Goal: Information Seeking & Learning: Check status

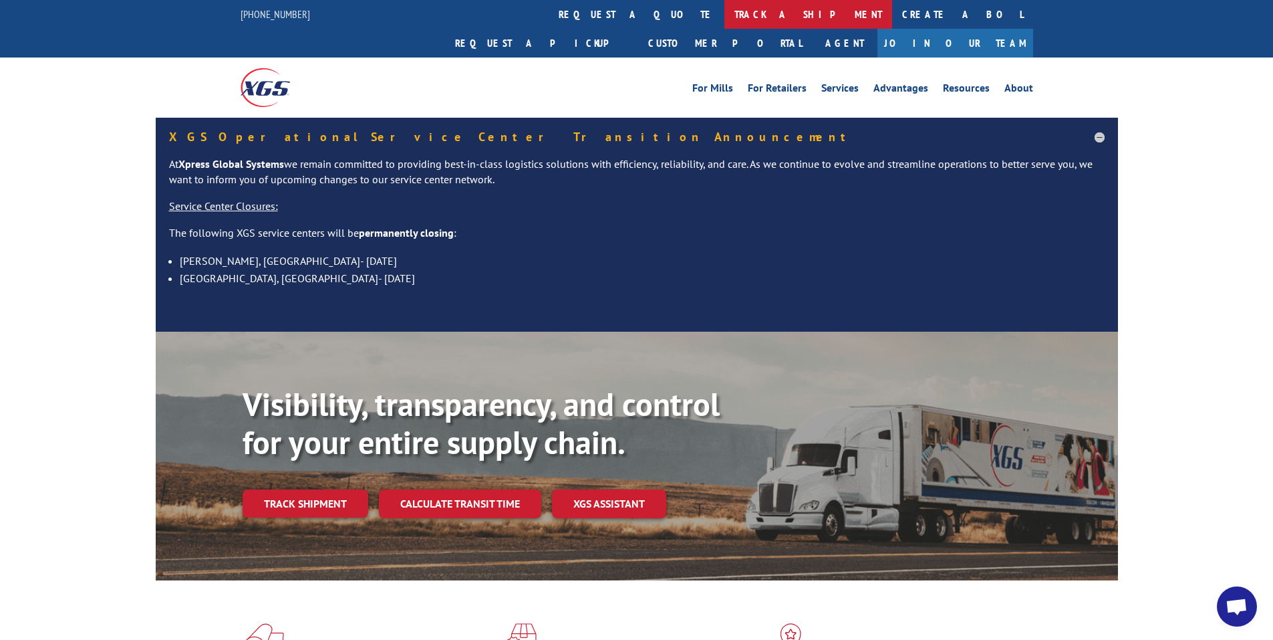
click at [725, 11] on link "track a shipment" at bounding box center [809, 14] width 168 height 29
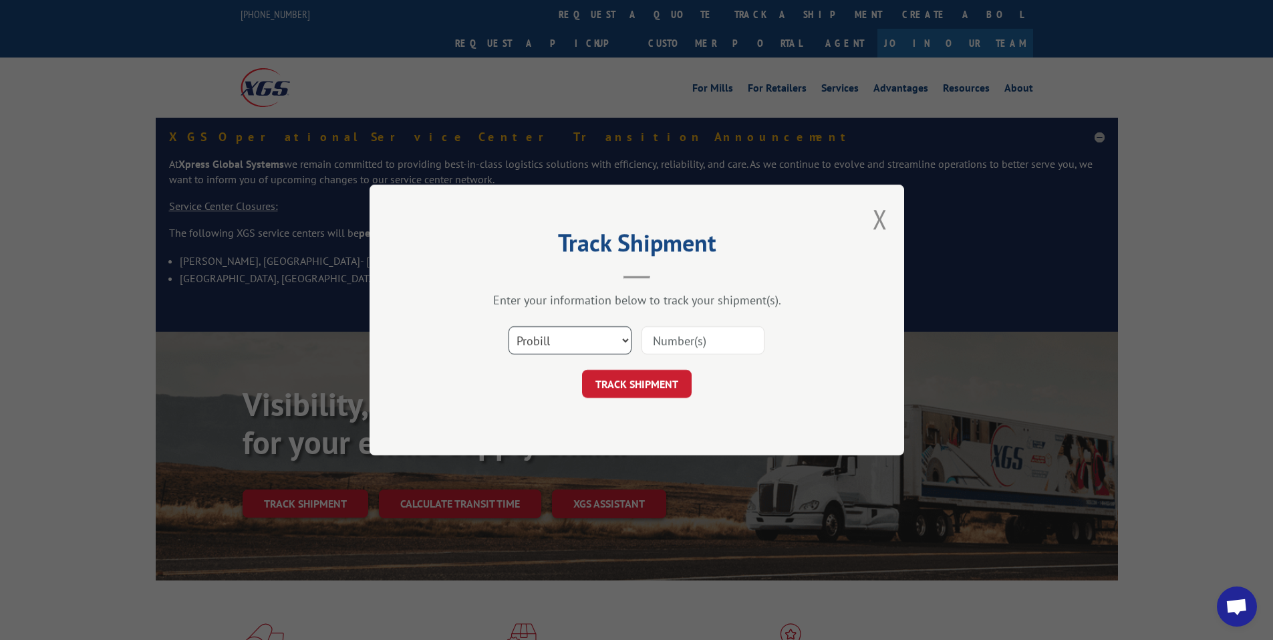
click at [598, 341] on select "Select category... Probill BOL PO" at bounding box center [570, 340] width 123 height 28
select select "bol"
click at [509, 326] on select "Select category... Probill BOL PO" at bounding box center [570, 340] width 123 height 28
click at [670, 348] on input at bounding box center [703, 340] width 123 height 28
paste input "6003496"
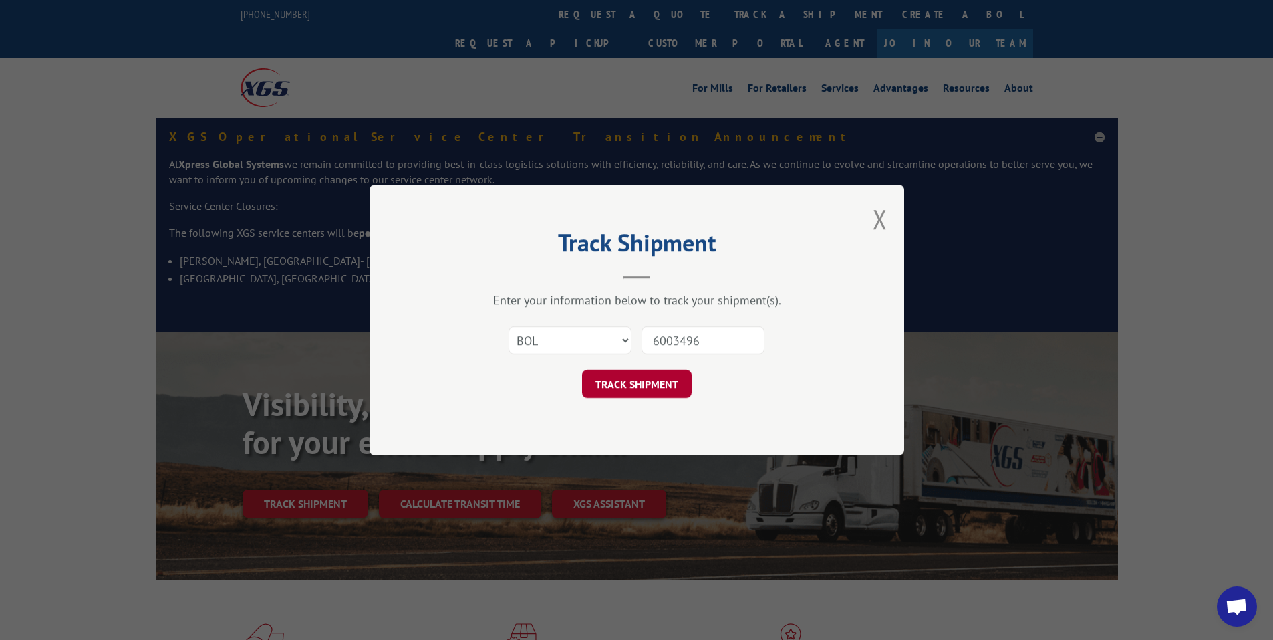
type input "6003496"
click at [636, 386] on button "TRACK SHIPMENT" at bounding box center [637, 384] width 110 height 28
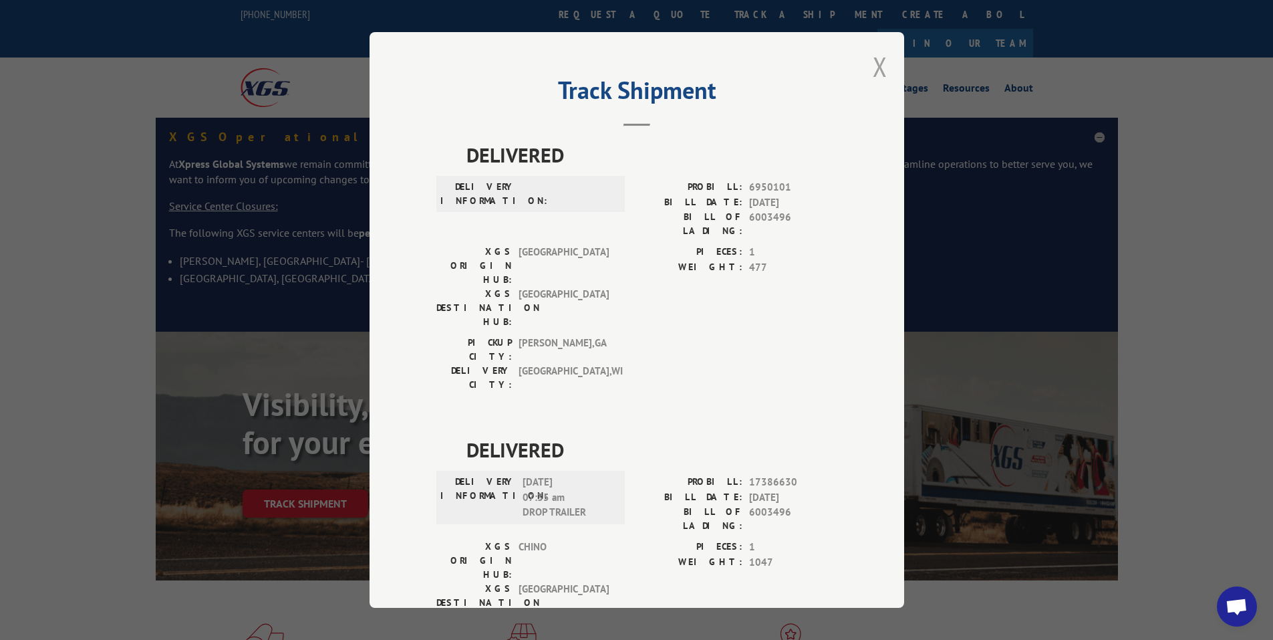
click at [873, 62] on button "Close modal" at bounding box center [880, 66] width 15 height 35
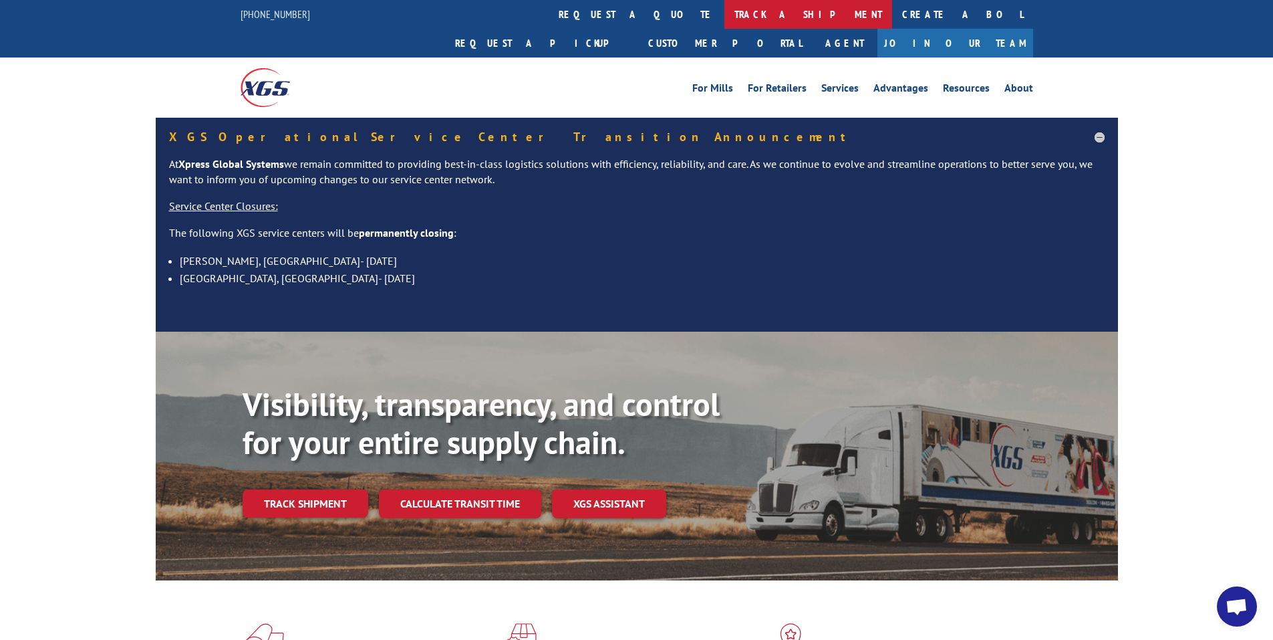
click at [725, 15] on link "track a shipment" at bounding box center [809, 14] width 168 height 29
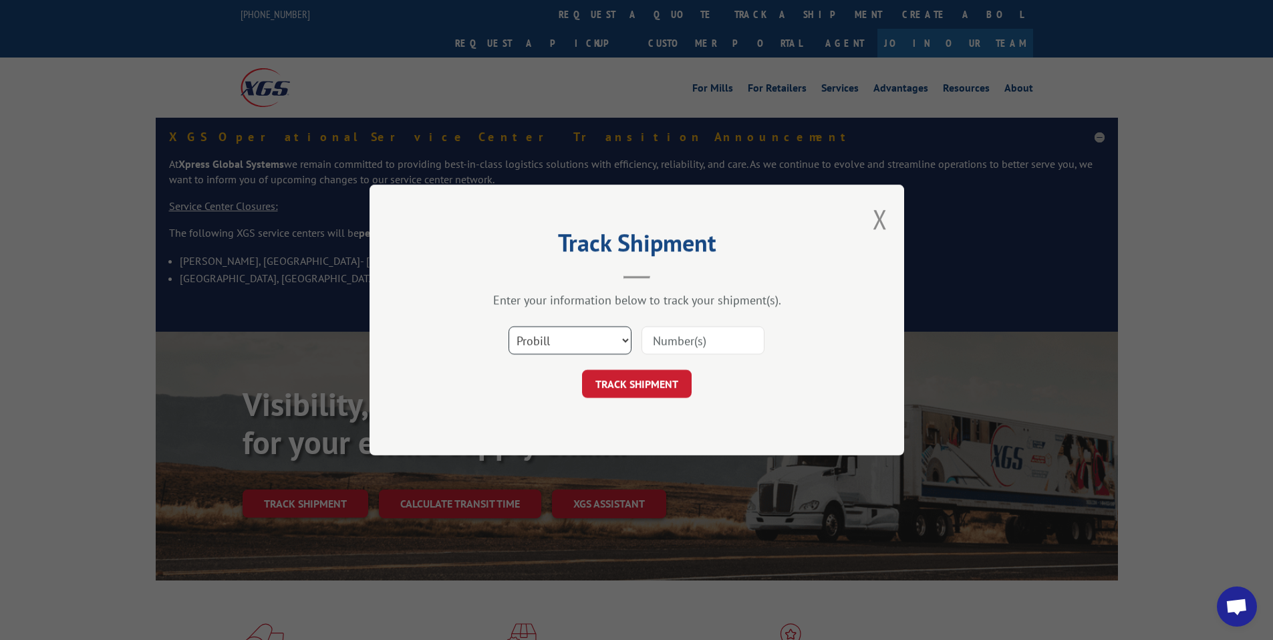
click at [616, 336] on select "Select category... Probill BOL PO" at bounding box center [570, 340] width 123 height 28
select select "bol"
click at [509, 326] on select "Select category... Probill BOL PO" at bounding box center [570, 340] width 123 height 28
click at [702, 337] on input at bounding box center [703, 340] width 123 height 28
paste input "6002488"
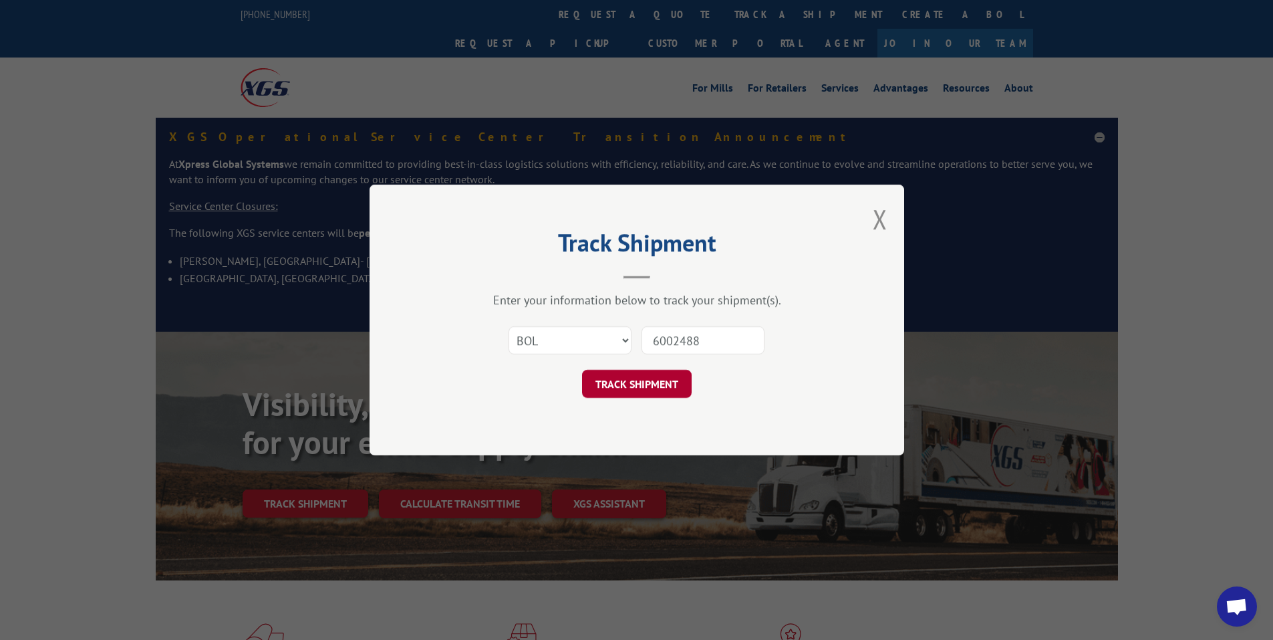
type input "6002488"
click at [654, 389] on button "TRACK SHIPMENT" at bounding box center [637, 384] width 110 height 28
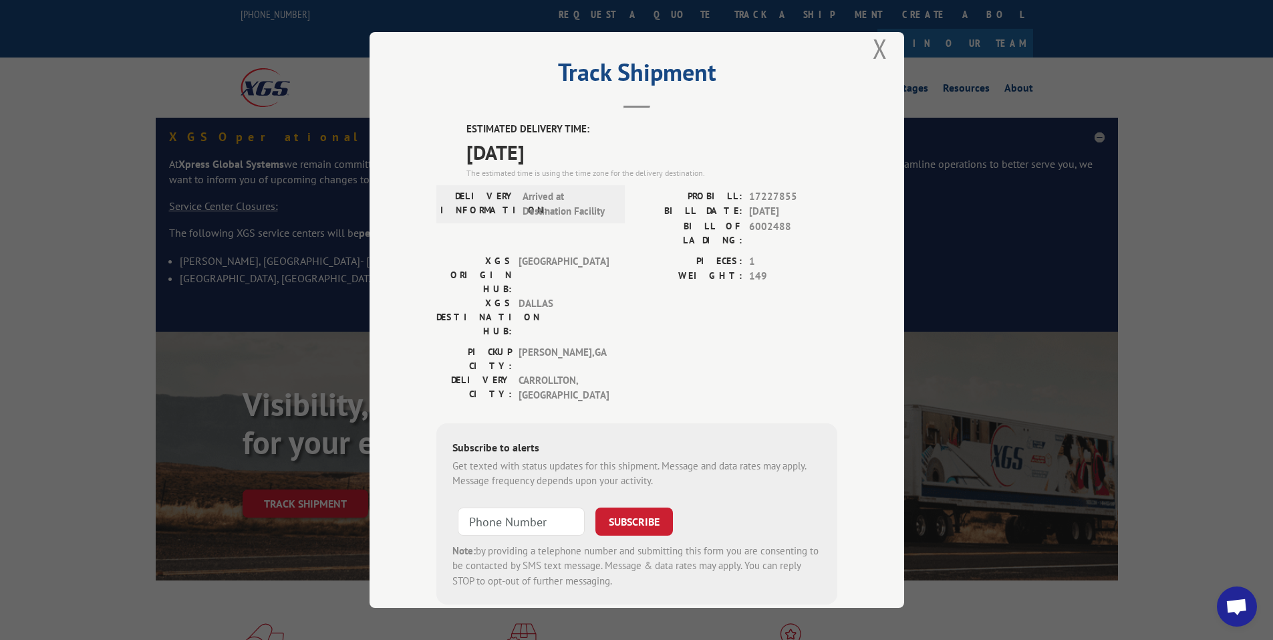
scroll to position [26, 0]
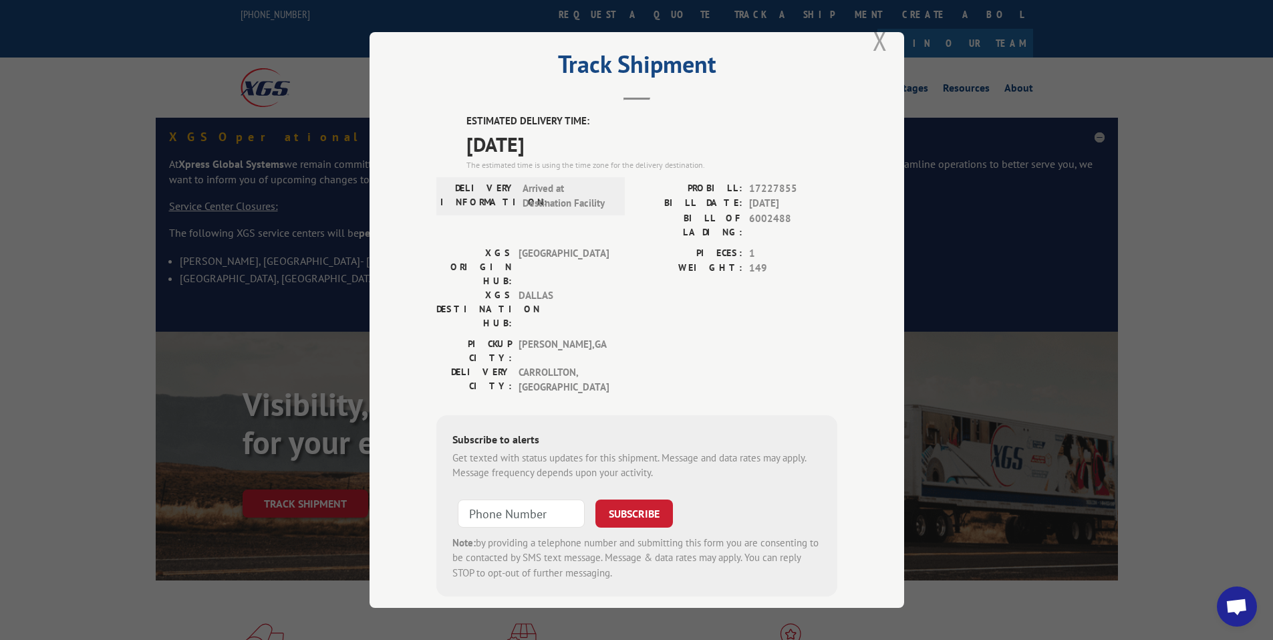
click at [874, 39] on button "Close modal" at bounding box center [880, 40] width 15 height 35
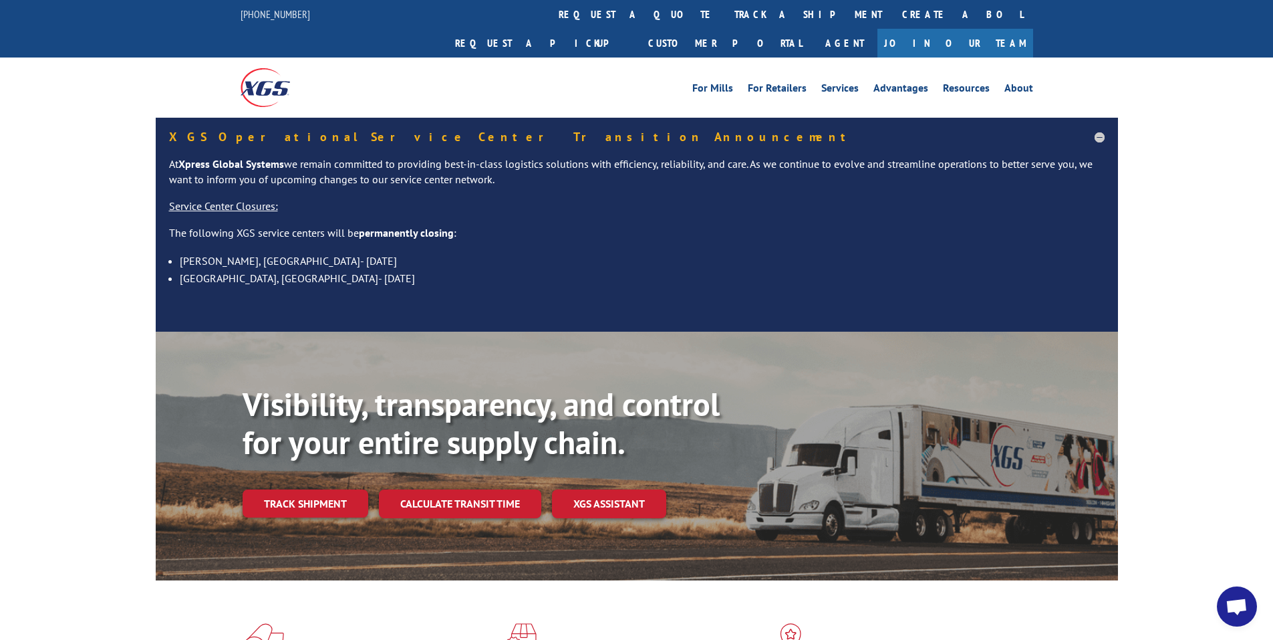
click at [725, 13] on link "track a shipment" at bounding box center [809, 14] width 168 height 29
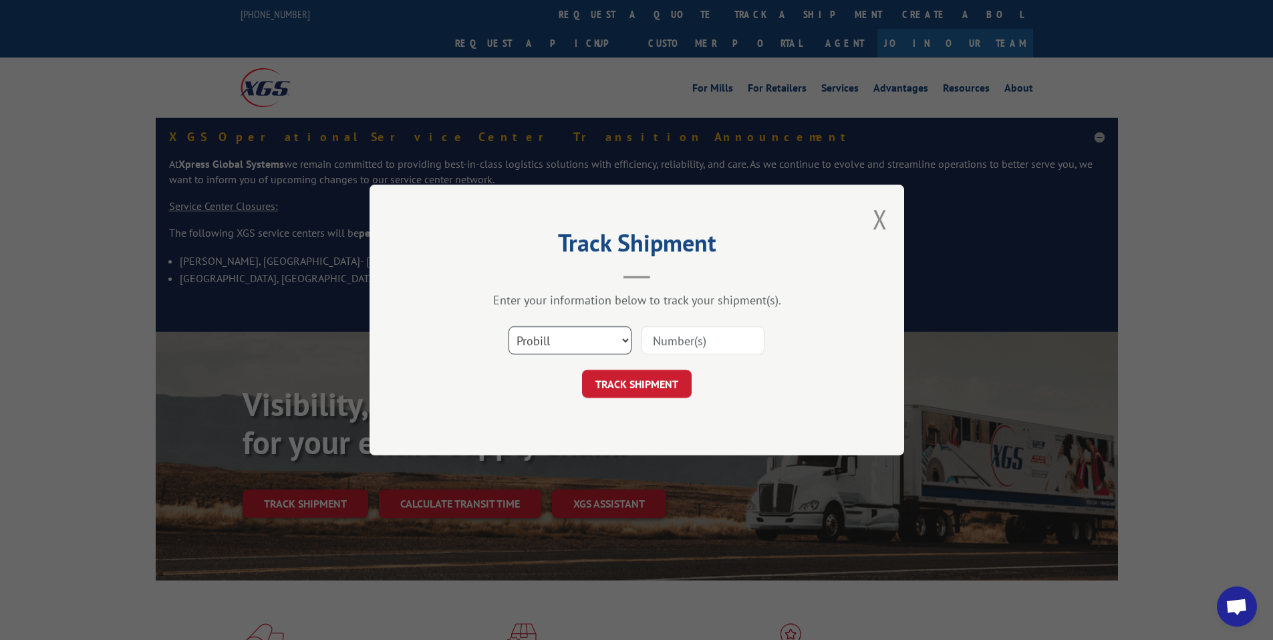
drag, startPoint x: 597, startPoint y: 352, endPoint x: 599, endPoint y: 340, distance: 12.9
click at [597, 352] on select "Select category... Probill BOL PO" at bounding box center [570, 340] width 123 height 28
select select "bol"
click at [509, 326] on select "Select category... Probill BOL PO" at bounding box center [570, 340] width 123 height 28
click at [685, 340] on input at bounding box center [703, 340] width 123 height 28
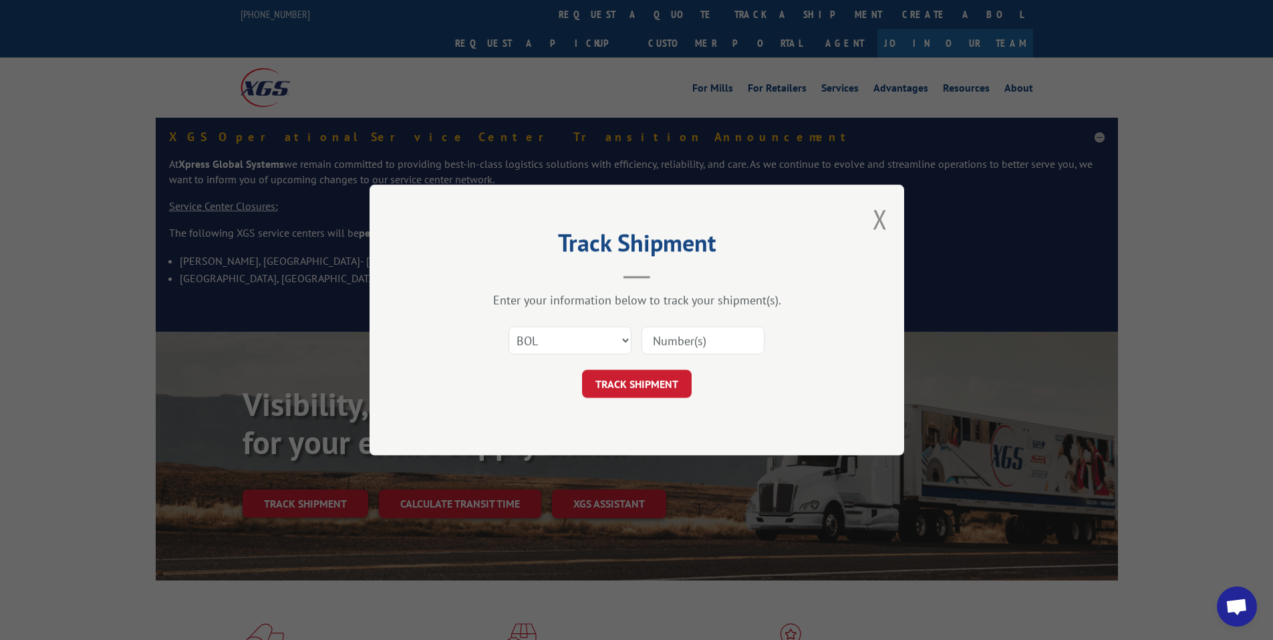
paste input "6003496"
type input "6003496"
click at [649, 390] on button "TRACK SHIPMENT" at bounding box center [637, 384] width 110 height 28
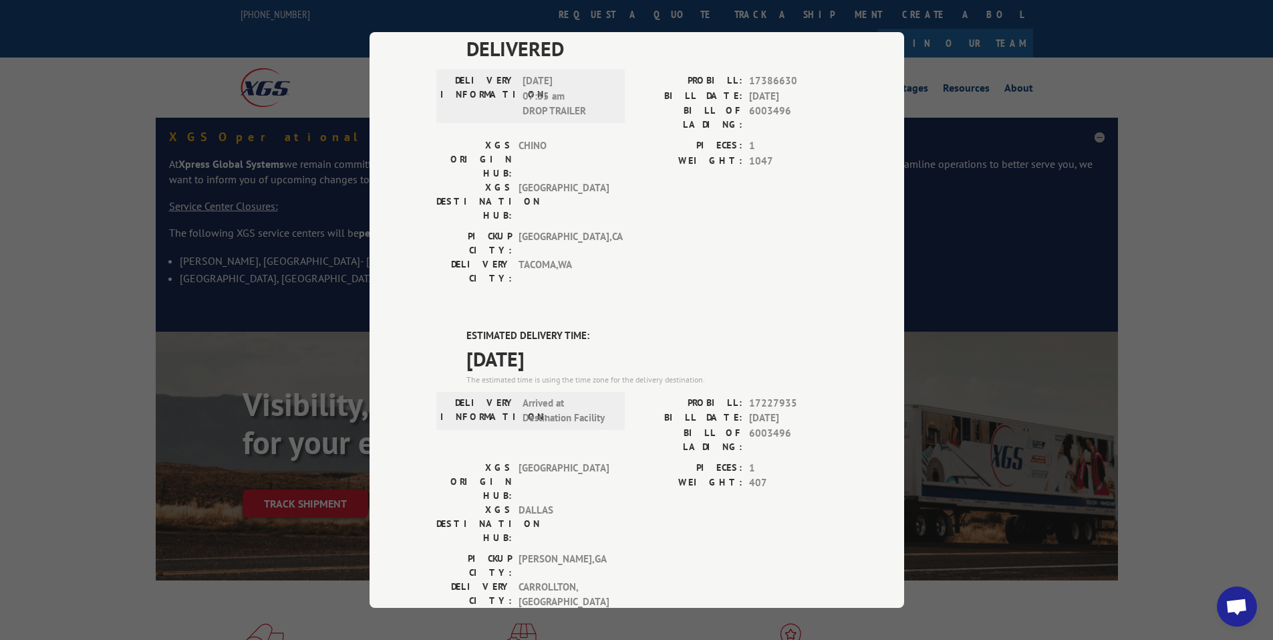
scroll to position [459, 0]
